Goal: Find specific page/section: Locate a particular part of the current website

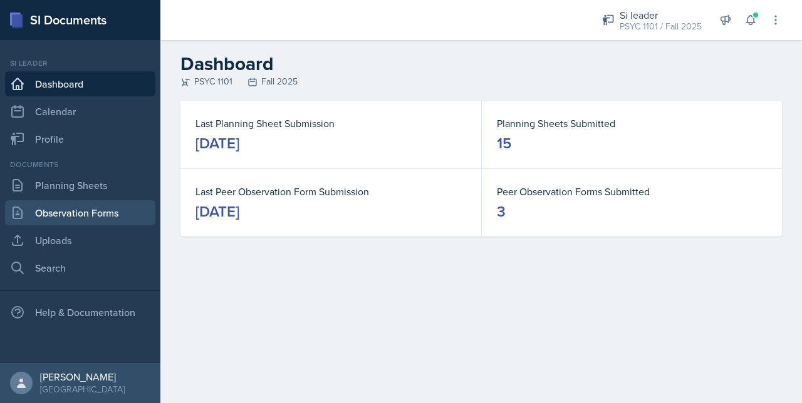
click at [62, 208] on link "Observation Forms" at bounding box center [80, 212] width 150 height 25
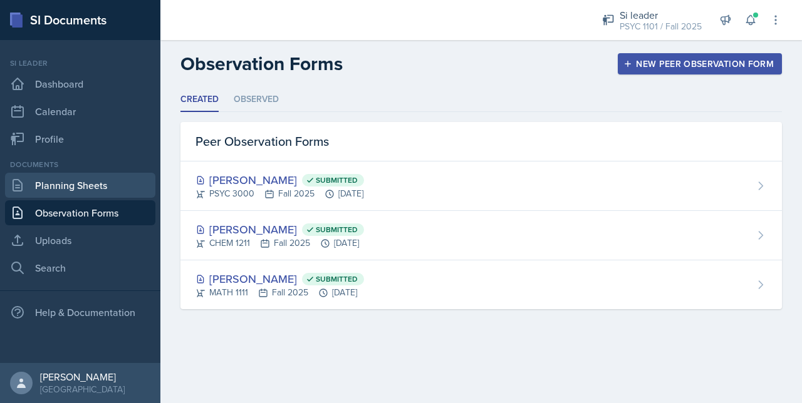
click at [78, 196] on link "Planning Sheets" at bounding box center [80, 185] width 150 height 25
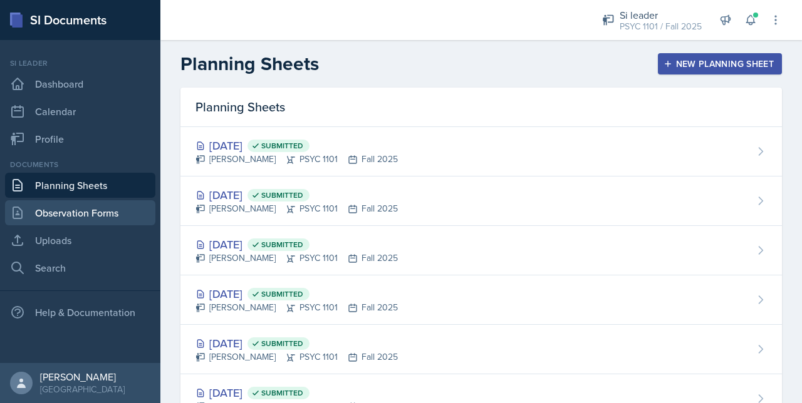
click at [73, 210] on link "Observation Forms" at bounding box center [80, 212] width 150 height 25
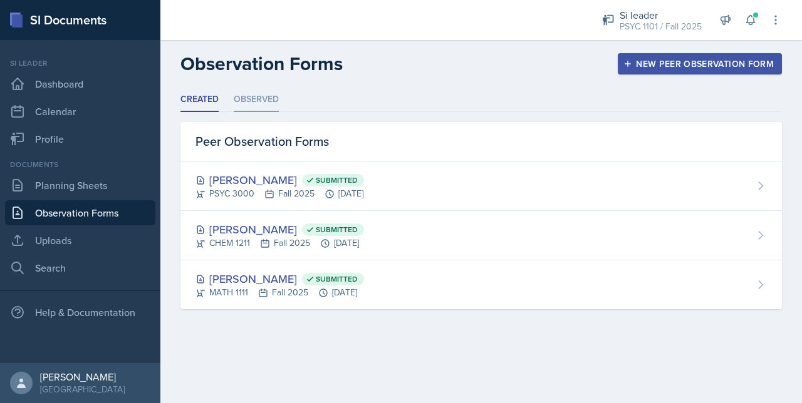
click at [240, 98] on li "Observed" at bounding box center [256, 100] width 45 height 24
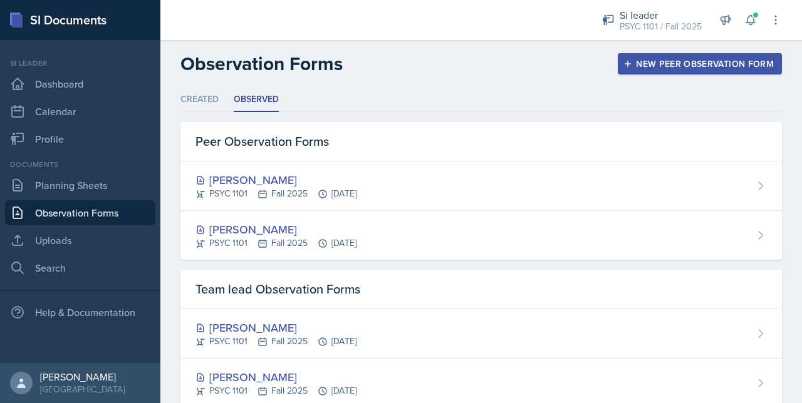
click at [201, 86] on header "Observation Forms New Peer Observation Form" at bounding box center [480, 64] width 641 height 48
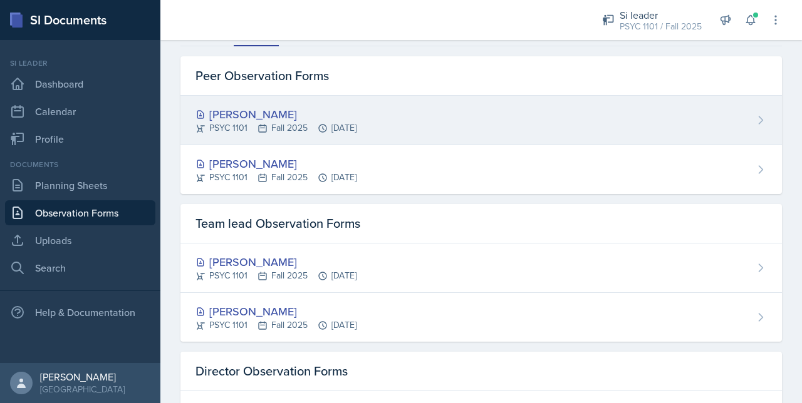
scroll to position [65, 0]
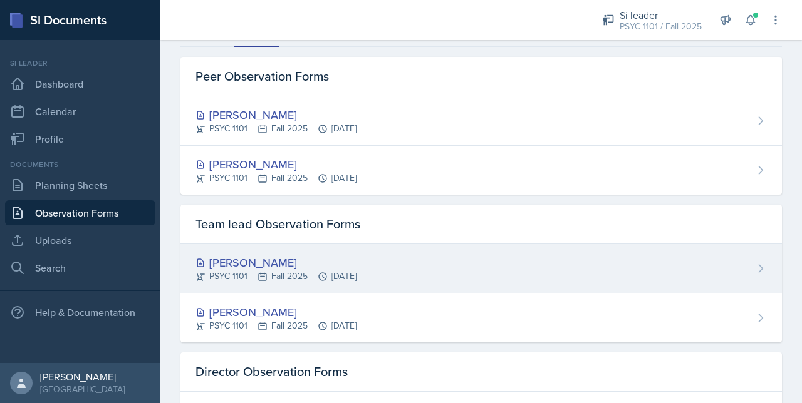
click at [223, 262] on div "[PERSON_NAME]" at bounding box center [275, 262] width 161 height 17
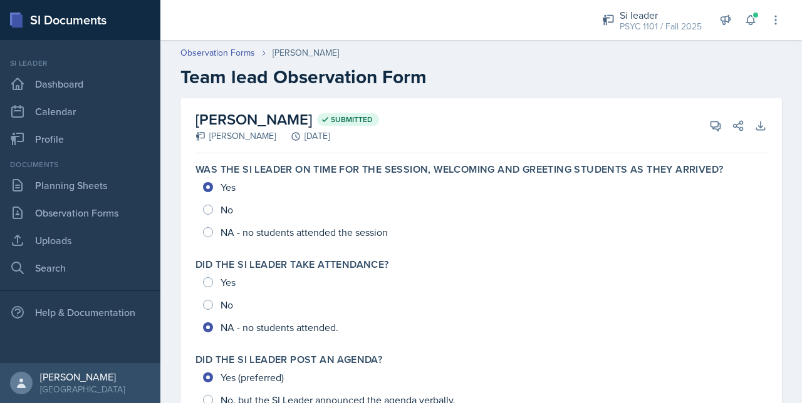
click at [206, 63] on div "Observation Forms [PERSON_NAME] Team lead Observation Form" at bounding box center [480, 67] width 641 height 42
click at [204, 49] on link "Observation Forms" at bounding box center [217, 52] width 75 height 13
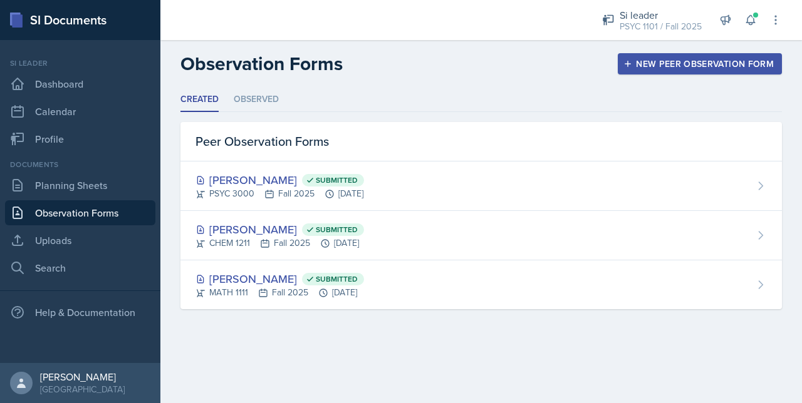
drag, startPoint x: 235, startPoint y: 98, endPoint x: 249, endPoint y: 142, distance: 45.8
click at [235, 98] on li "Observed" at bounding box center [256, 100] width 45 height 24
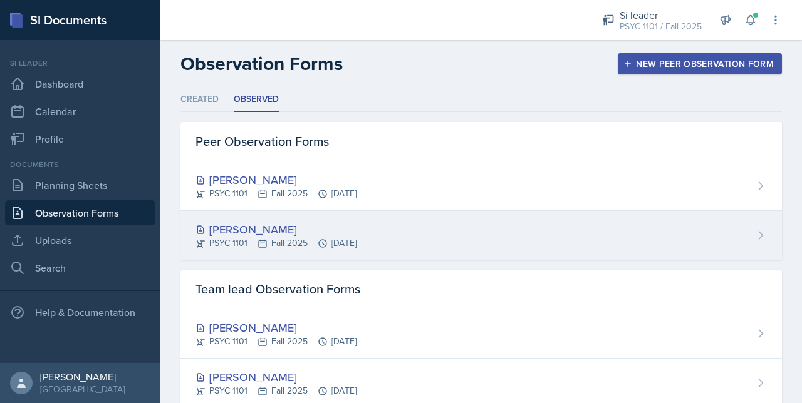
scroll to position [123, 0]
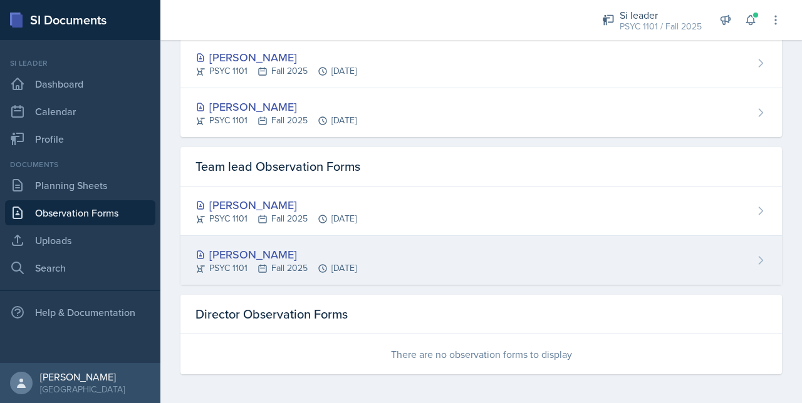
click at [277, 262] on div "PSYC 1101 Fall 2025 [DATE]" at bounding box center [275, 268] width 161 height 13
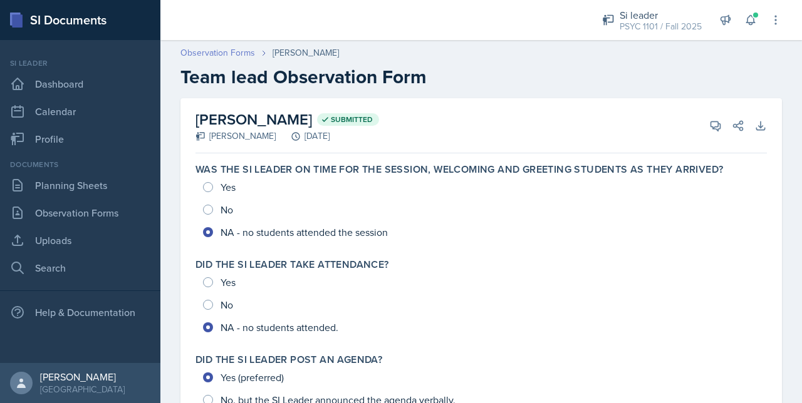
click at [212, 47] on link "Observation Forms" at bounding box center [217, 52] width 75 height 13
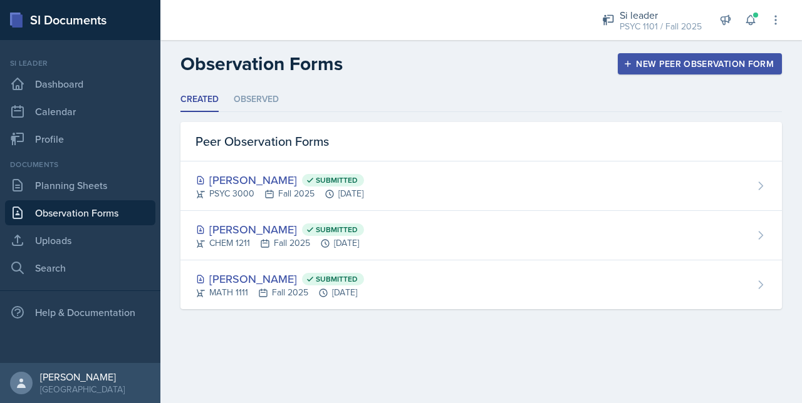
click at [262, 83] on header "Observation Forms New Peer Observation Form" at bounding box center [480, 64] width 641 height 48
click at [263, 98] on li "Observed" at bounding box center [256, 100] width 45 height 24
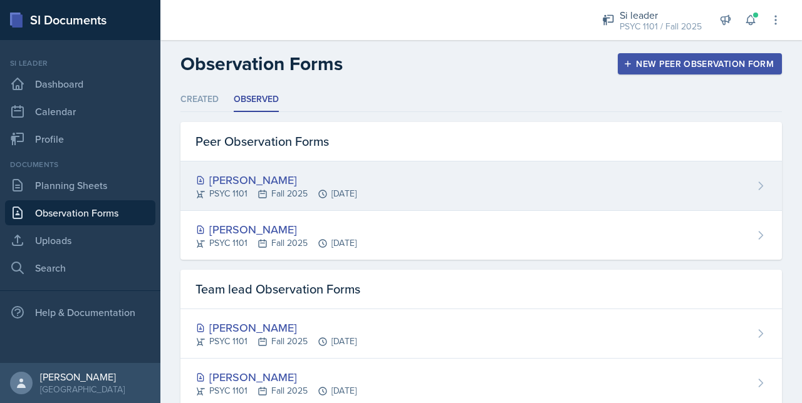
click at [269, 194] on div "PSYC 1101 Fall 2025 [DATE]" at bounding box center [275, 193] width 161 height 13
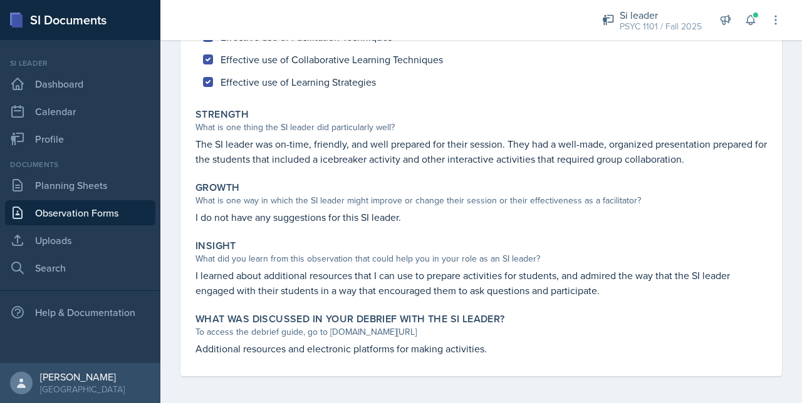
scroll to position [167, 0]
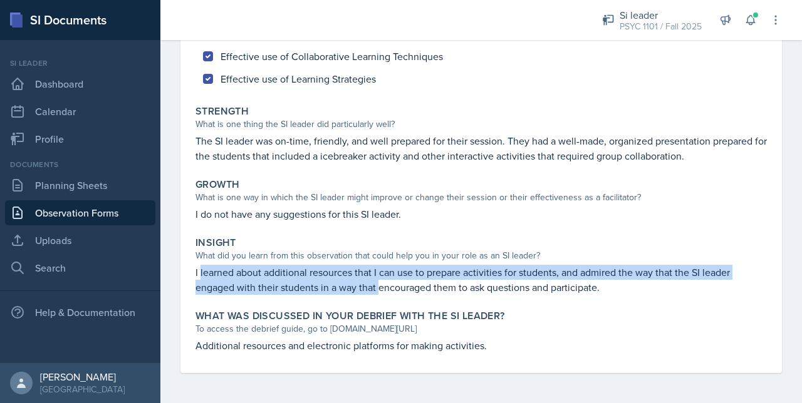
drag, startPoint x: 200, startPoint y: 274, endPoint x: 378, endPoint y: 296, distance: 179.2
click at [378, 296] on div "Insight What did you learn from this observation that could help you in your ro…" at bounding box center [480, 266] width 581 height 68
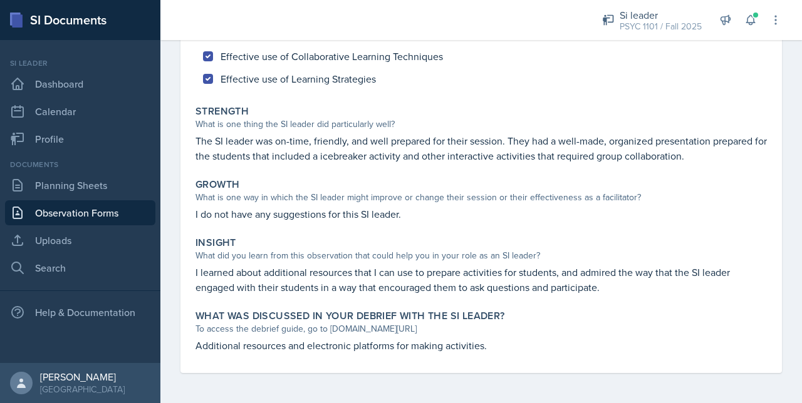
drag, startPoint x: 378, startPoint y: 296, endPoint x: 376, endPoint y: 318, distance: 22.1
click at [376, 318] on label "What was discussed in your debrief with the SI Leader?" at bounding box center [349, 316] width 309 height 13
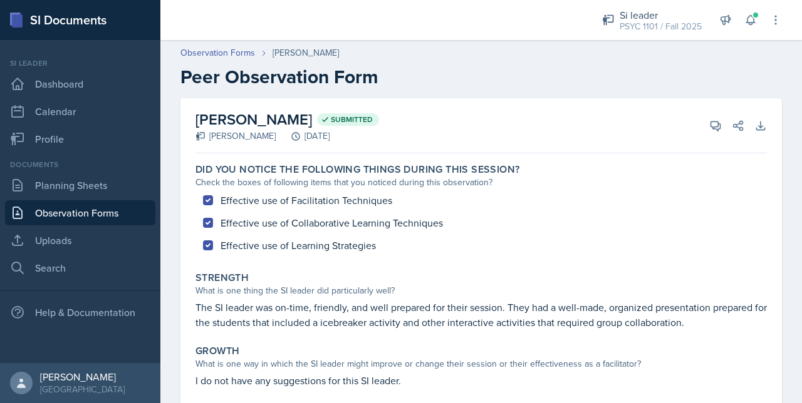
click at [213, 63] on div "Observation Forms [PERSON_NAME] Peer Observation Form" at bounding box center [480, 67] width 641 height 42
click at [214, 56] on link "Observation Forms" at bounding box center [217, 52] width 75 height 13
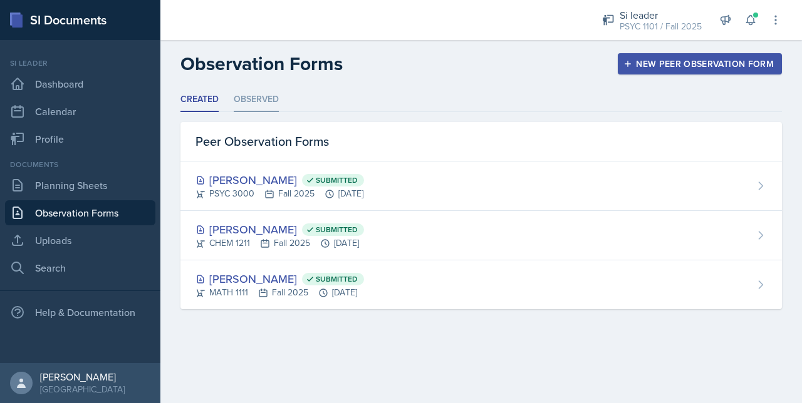
click at [247, 102] on li "Observed" at bounding box center [256, 100] width 45 height 24
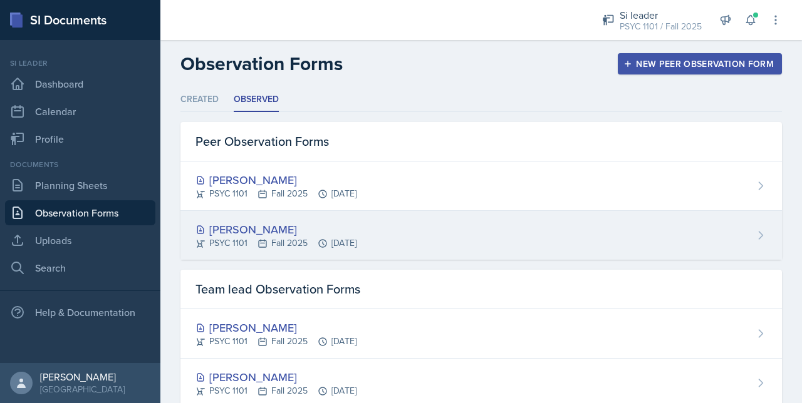
click at [244, 224] on div "[PERSON_NAME]" at bounding box center [275, 229] width 161 height 17
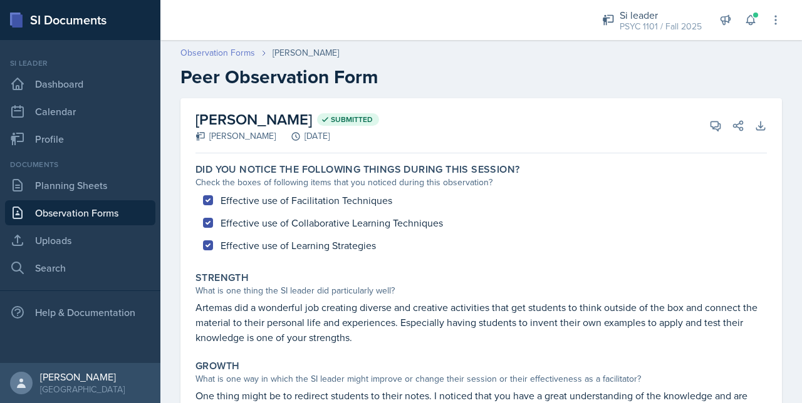
click at [232, 48] on link "Observation Forms" at bounding box center [217, 52] width 75 height 13
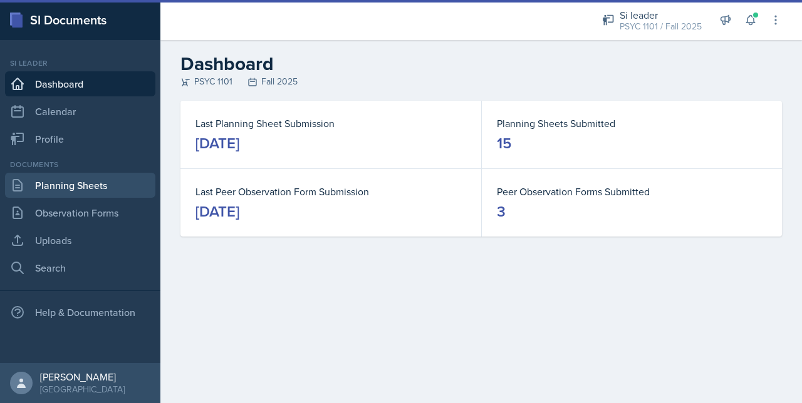
click at [39, 180] on link "Planning Sheets" at bounding box center [80, 185] width 150 height 25
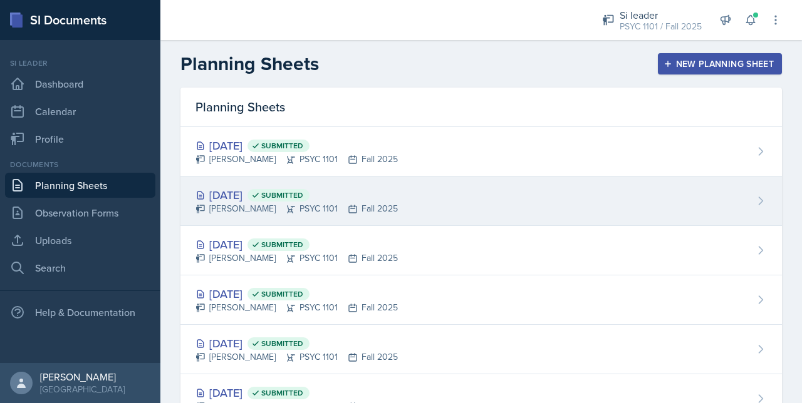
click at [220, 199] on div "Oct 8th, 2025 Submitted" at bounding box center [296, 195] width 202 height 17
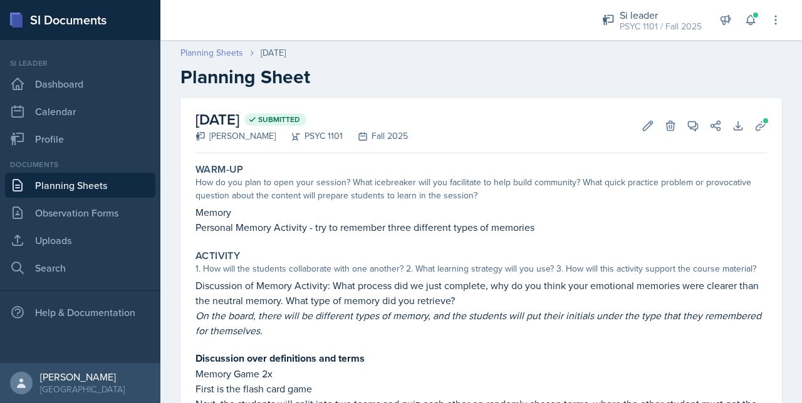
click at [222, 53] on link "Planning Sheets" at bounding box center [211, 52] width 63 height 13
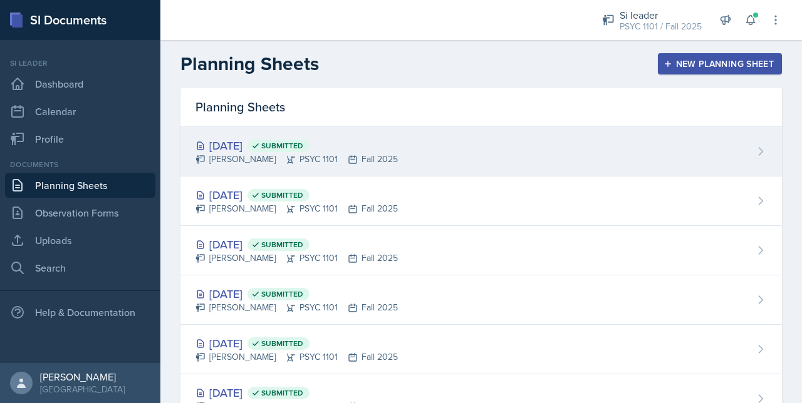
click at [283, 171] on div "Oct 10th, 2025 Submitted Artemas Souder PSYC 1101 Fall 2025" at bounding box center [480, 151] width 601 height 49
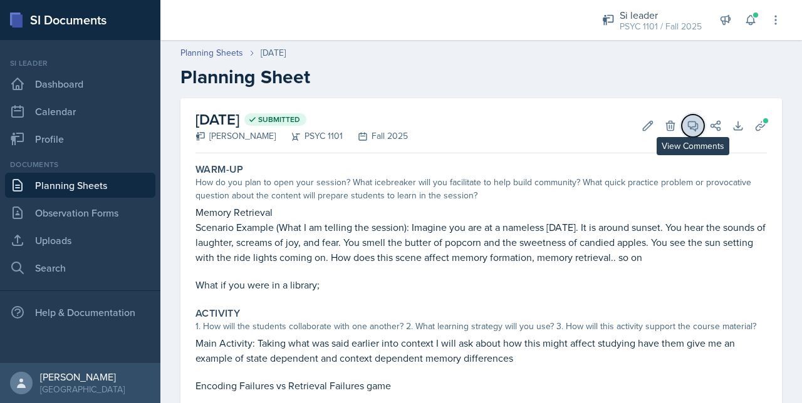
click at [688, 128] on icon at bounding box center [692, 125] width 9 height 9
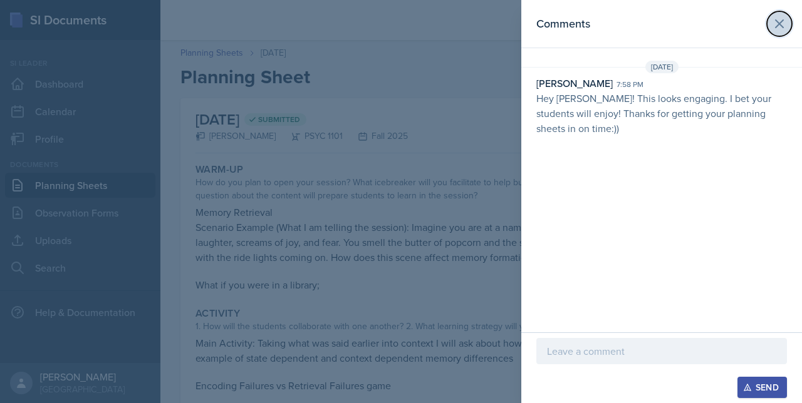
click at [780, 19] on icon at bounding box center [779, 23] width 15 height 15
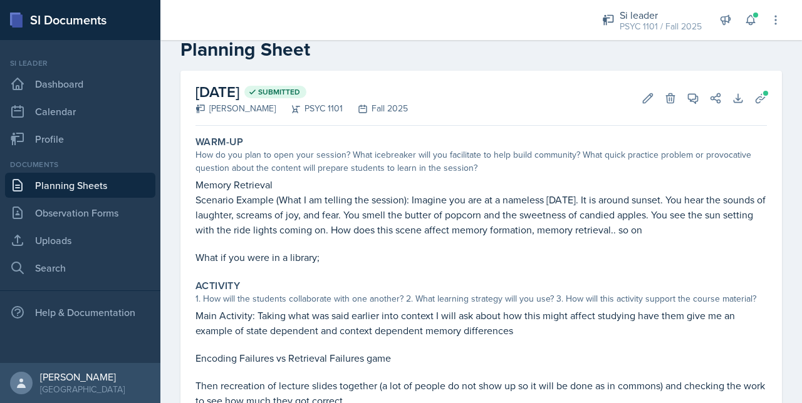
scroll to position [26, 0]
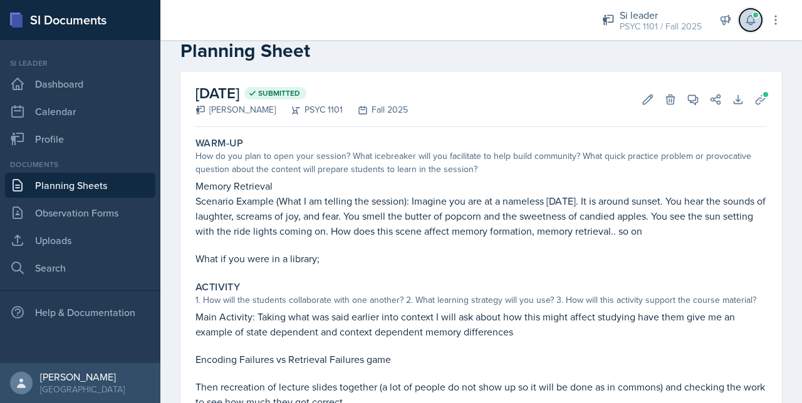
click at [746, 13] on button at bounding box center [750, 20] width 23 height 23
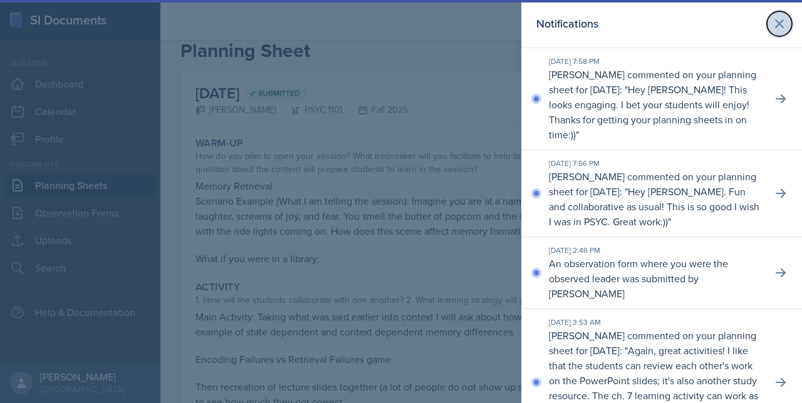
click at [772, 13] on button at bounding box center [779, 23] width 25 height 25
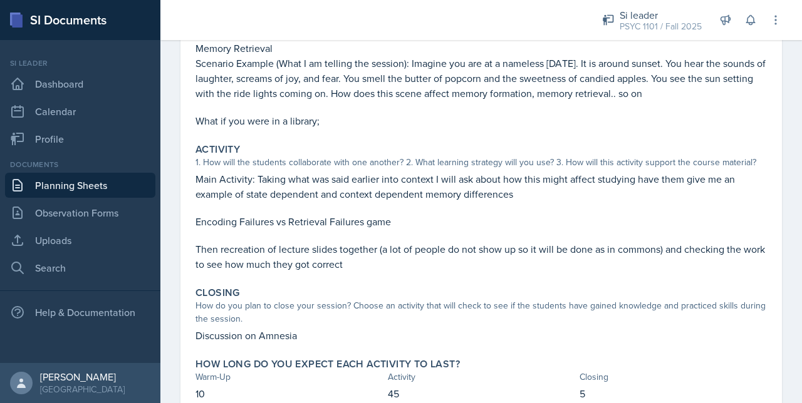
scroll to position [144, 0]
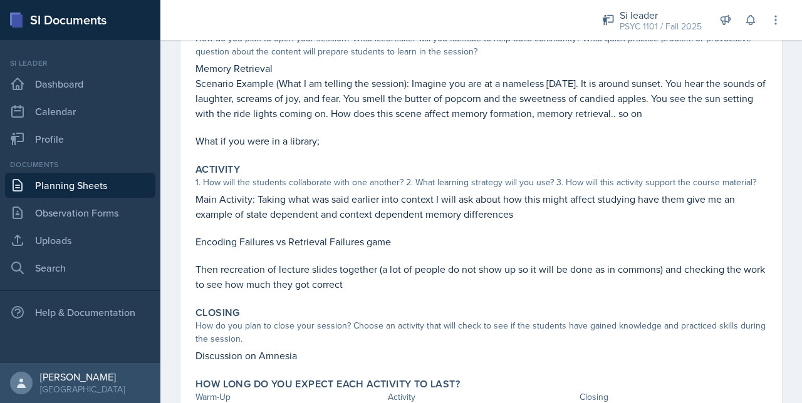
drag, startPoint x: 277, startPoint y: 81, endPoint x: 698, endPoint y: 113, distance: 422.1
click at [698, 113] on p "Scenario Example (What I am telling the session): Imagine you are at a nameless…" at bounding box center [480, 98] width 571 height 45
drag, startPoint x: 698, startPoint y: 113, endPoint x: 571, endPoint y: 173, distance: 140.1
click at [571, 173] on div "Activity" at bounding box center [480, 169] width 571 height 13
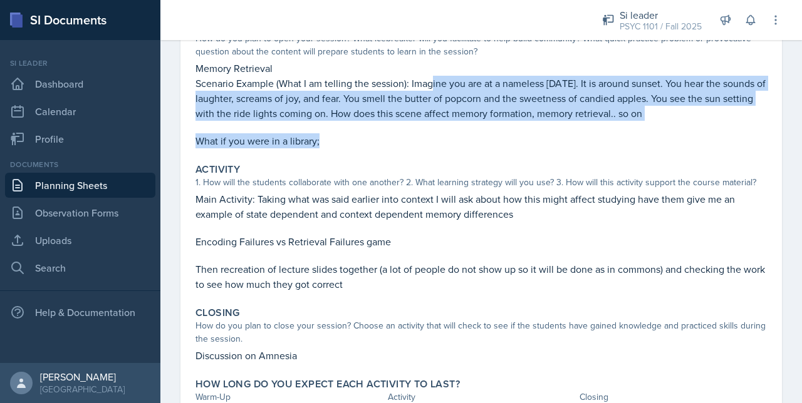
drag, startPoint x: 430, startPoint y: 91, endPoint x: 577, endPoint y: 138, distance: 155.3
click at [577, 138] on div "Memory Retrieval Scenario Example (What I am telling the session): Imagine you …" at bounding box center [480, 105] width 571 height 88
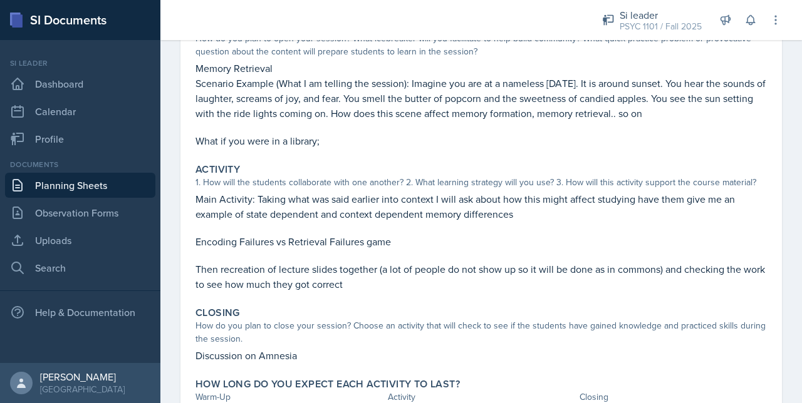
drag, startPoint x: 577, startPoint y: 138, endPoint x: 525, endPoint y: 185, distance: 70.1
click at [525, 185] on div "1. How will the students collaborate with one another? 2. What learning strateg…" at bounding box center [480, 182] width 571 height 13
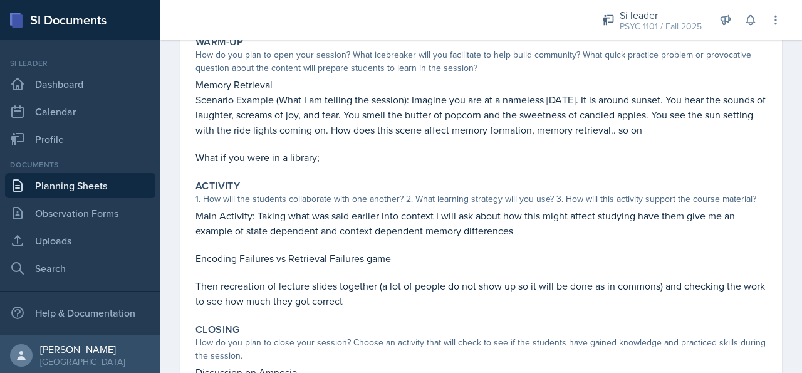
scroll to position [125, 0]
